Goal: Task Accomplishment & Management: Complete application form

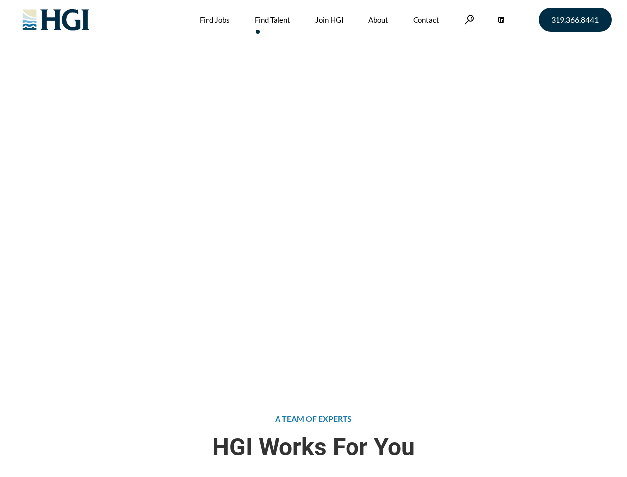
click at [313, 238] on div "Attract the Right Talent Home » Find Talent" at bounding box center [313, 190] width 627 height 381
click at [468, 19] on link at bounding box center [469, 19] width 10 height 9
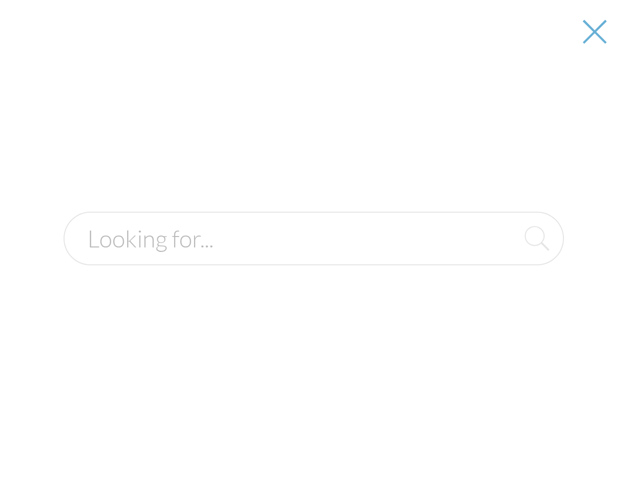
click at [313, 238] on div "Attract the Right Talent Home » Find Talent" at bounding box center [313, 190] width 627 height 381
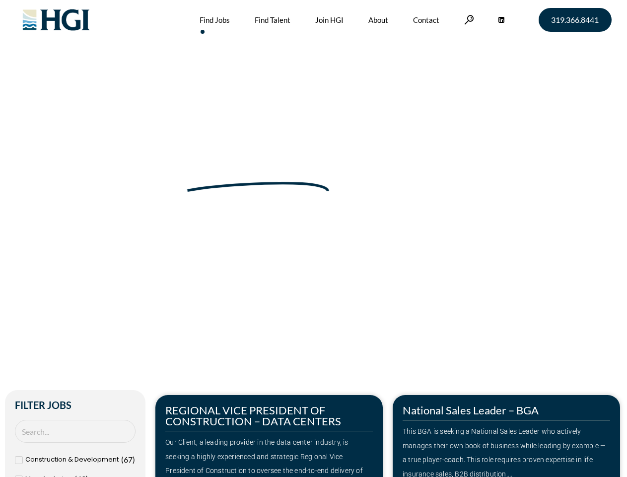
click at [313, 238] on div "Make Your Next Move Home » Jobs" at bounding box center [314, 210] width 566 height 420
click at [468, 19] on link at bounding box center [469, 19] width 10 height 9
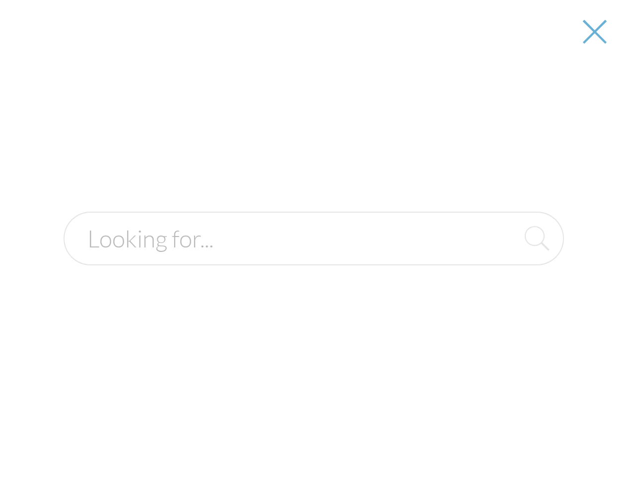
click at [269, 436] on div "Our Client, a leading provider in the data center industry, is seeking a highly…" at bounding box center [269, 463] width 208 height 57
click at [507, 265] on form at bounding box center [314, 239] width 501 height 54
